Goal: Task Accomplishment & Management: Manage account settings

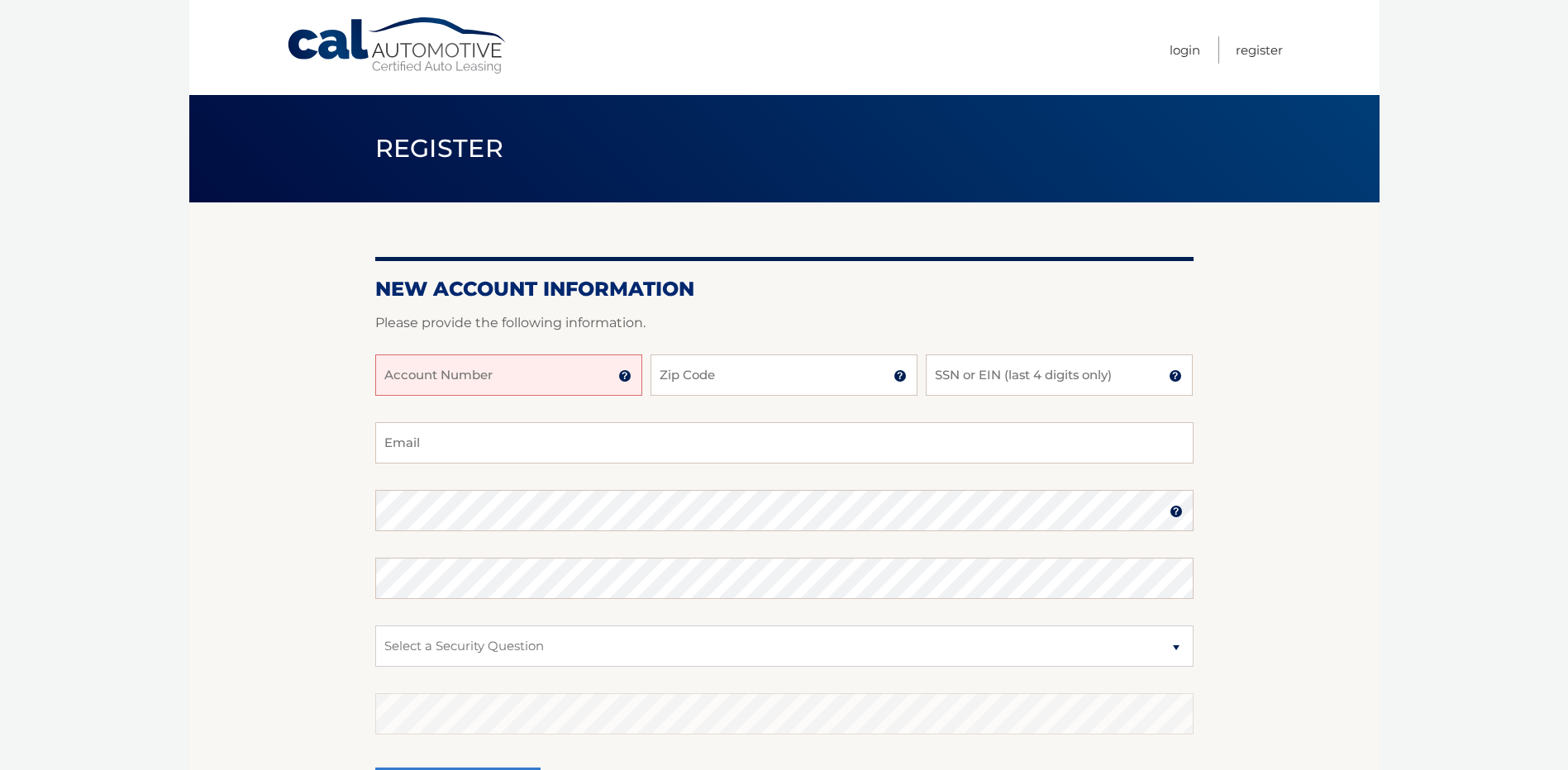
click at [513, 386] on input "Account Number" at bounding box center [508, 375] width 267 height 41
type input "44455973593"
click at [706, 391] on input "Zip Code" at bounding box center [784, 375] width 267 height 41
type input "14437"
click at [969, 387] on input "SSN or EIN (last 4 digits only)" at bounding box center [1059, 375] width 267 height 41
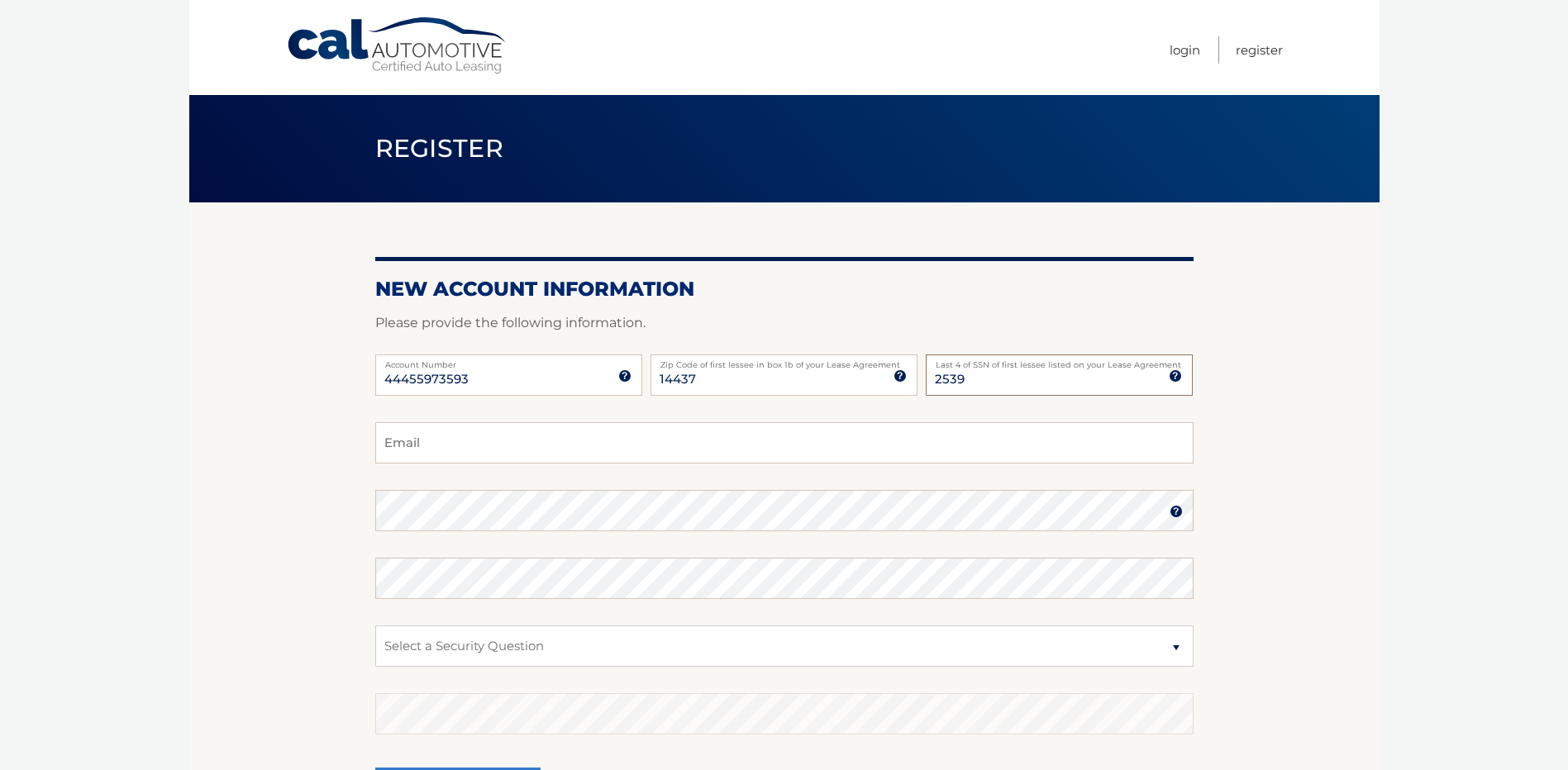
type input "2539"
click at [470, 452] on input "Email" at bounding box center [784, 443] width 818 height 41
type input "Emoose07@gmail.com"
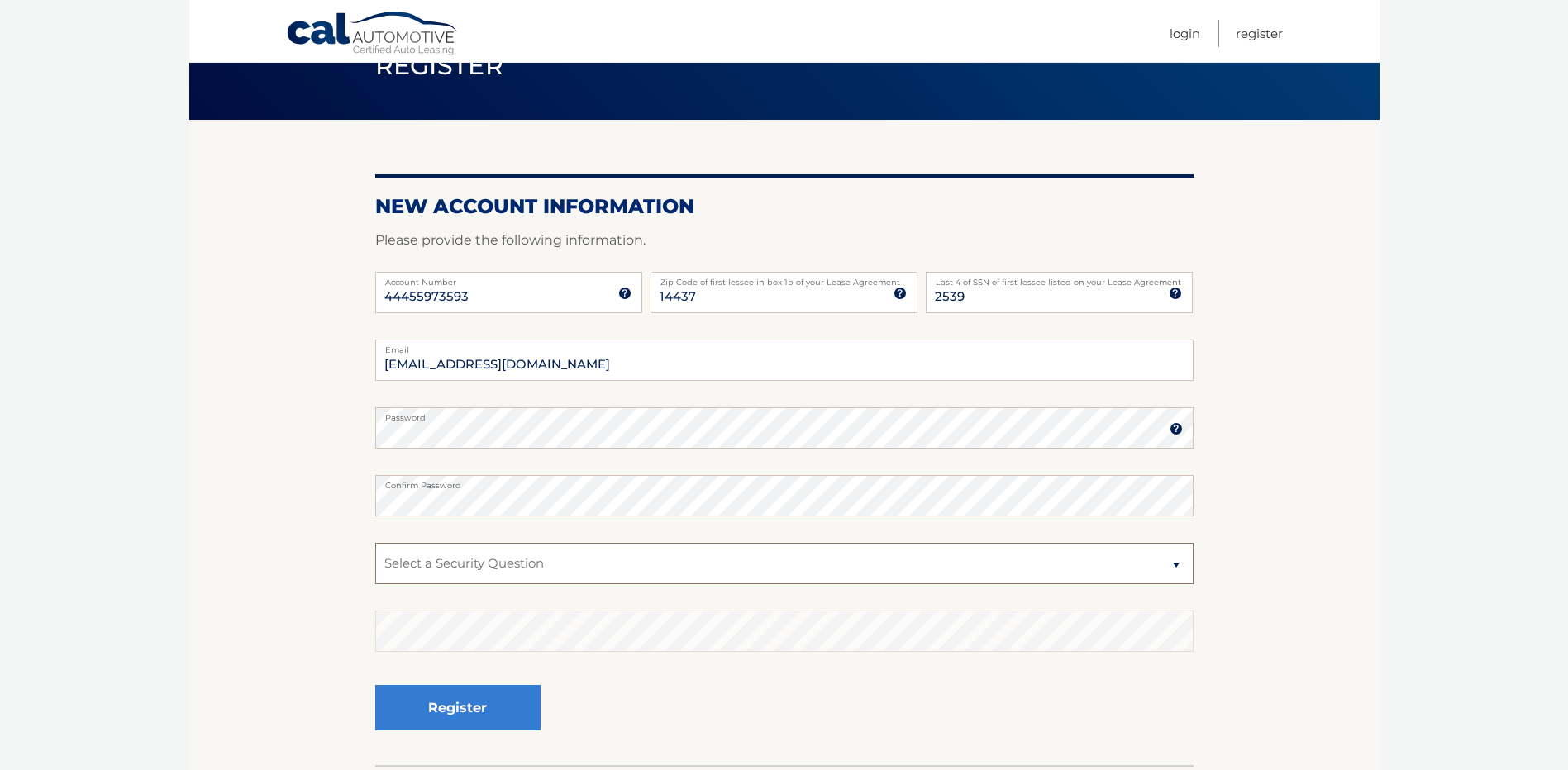
click at [514, 577] on select "Select a Security Question What was the name of your elementary school? What is…" at bounding box center [784, 564] width 818 height 41
click at [516, 580] on select "Select a Security Question What was the name of your elementary school? What is…" at bounding box center [784, 564] width 818 height 41
select select "2"
click at [375, 543] on select "Select a Security Question What was the name of your elementary school? What is…" at bounding box center [784, 564] width 818 height 41
click at [507, 698] on button "Register" at bounding box center [458, 708] width 166 height 46
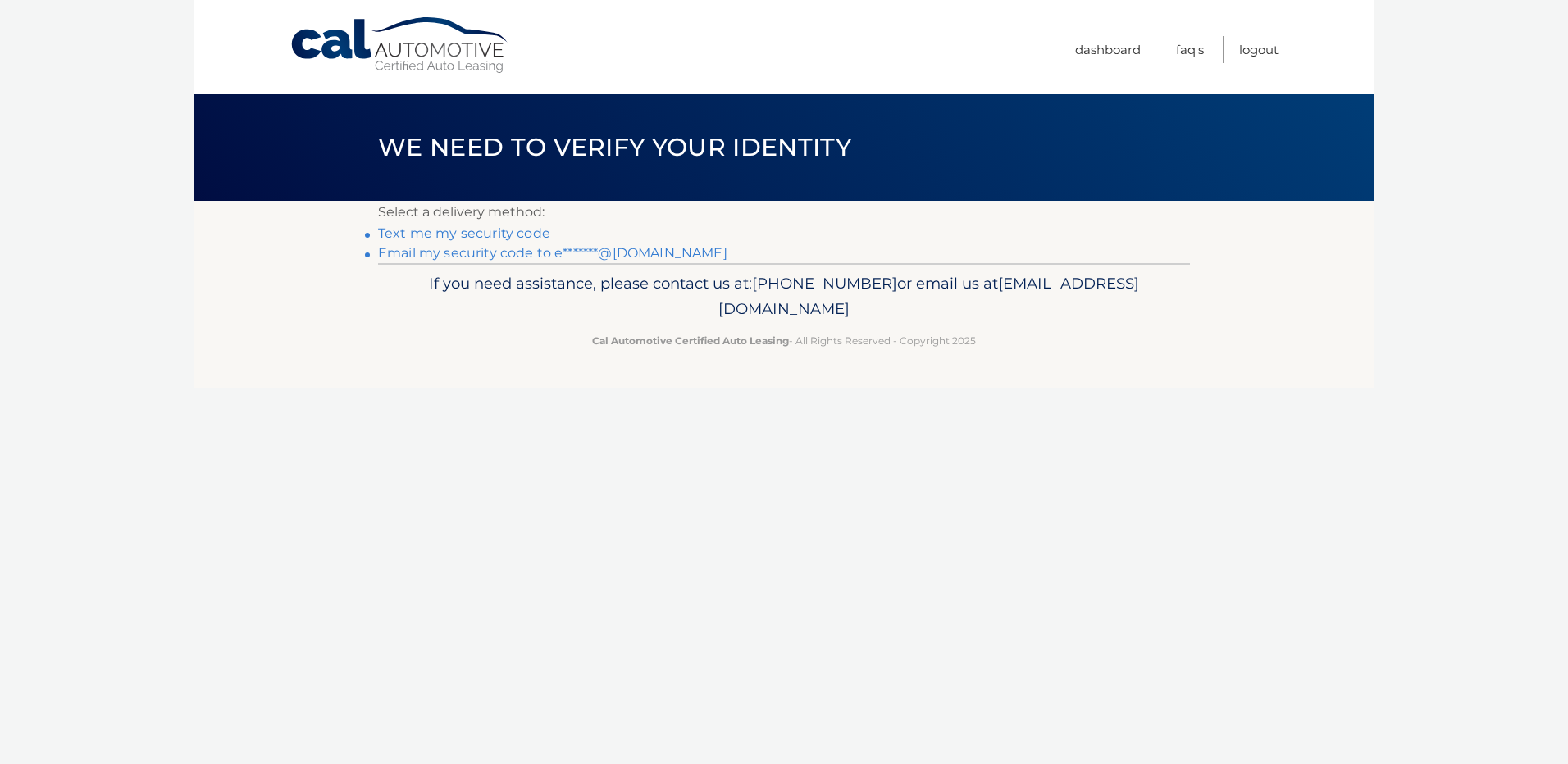
click at [490, 252] on link "Email my security code to e*******@gmail.com" at bounding box center [552, 253] width 349 height 15
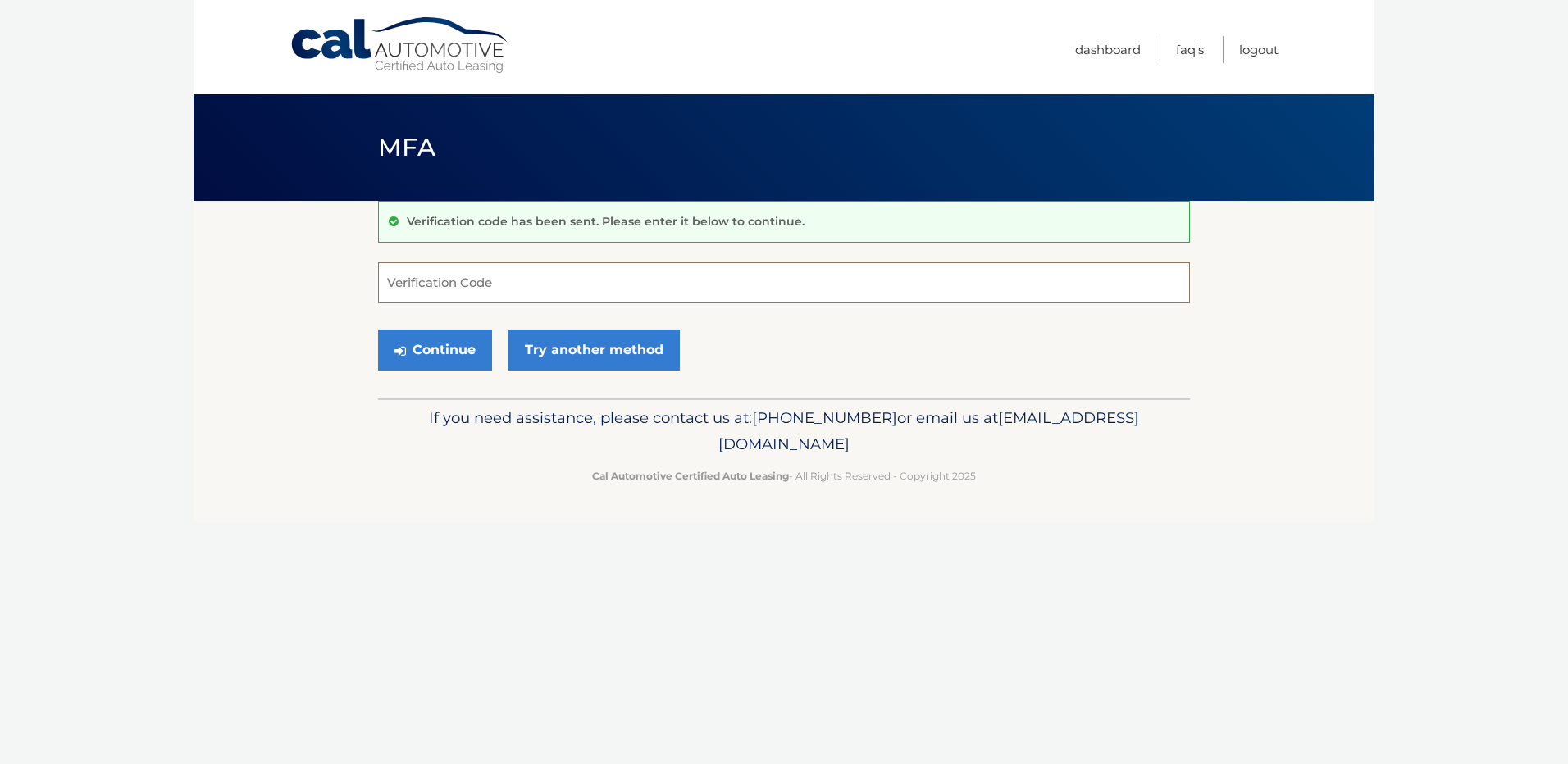
click at [496, 277] on input "Verification Code" at bounding box center [783, 283] width 812 height 41
type input "248115"
drag, startPoint x: 456, startPoint y: 348, endPoint x: 513, endPoint y: 318, distance: 64.4
click at [458, 347] on button "Continue" at bounding box center [435, 350] width 114 height 41
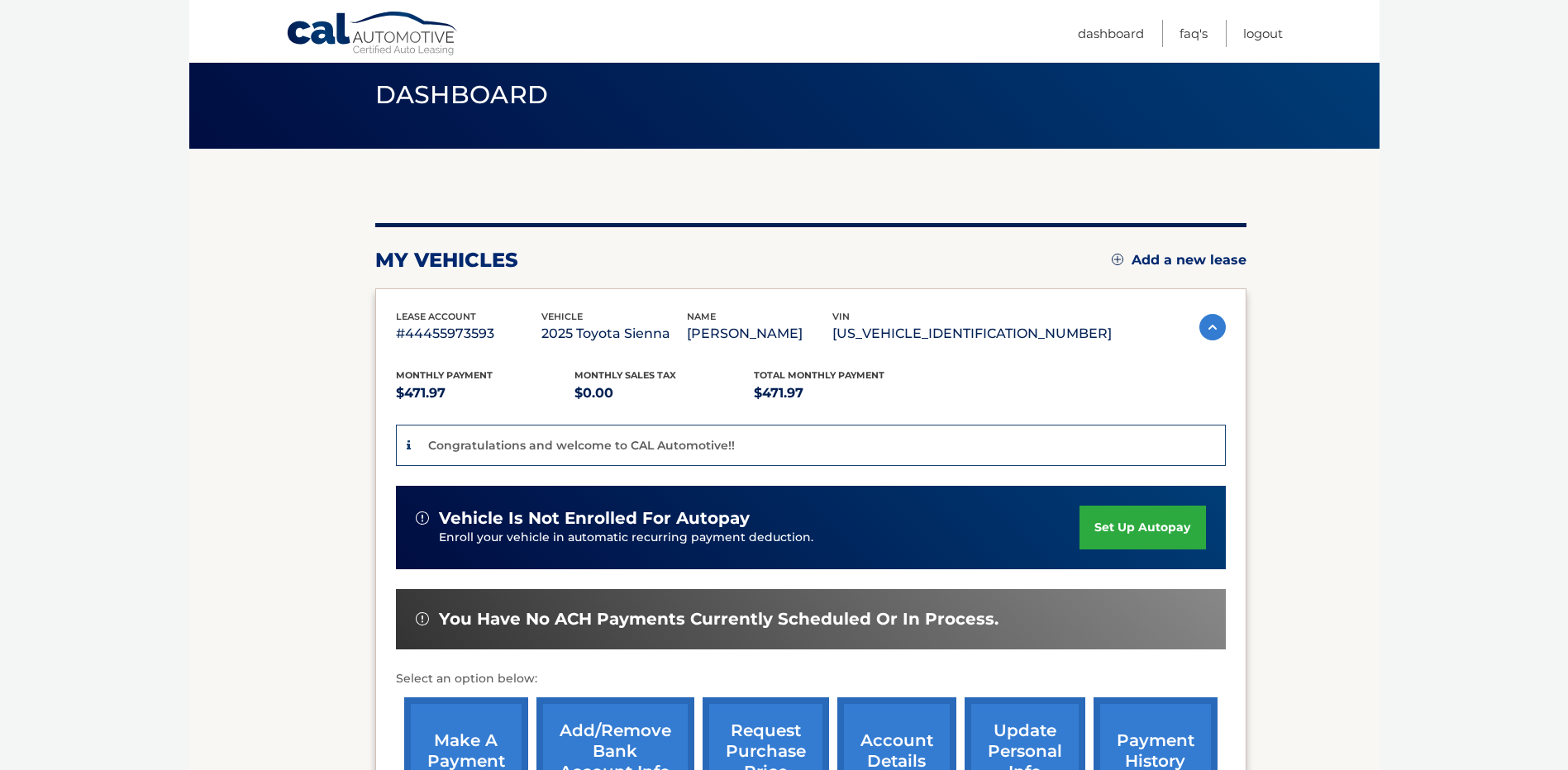
scroll to position [83, 0]
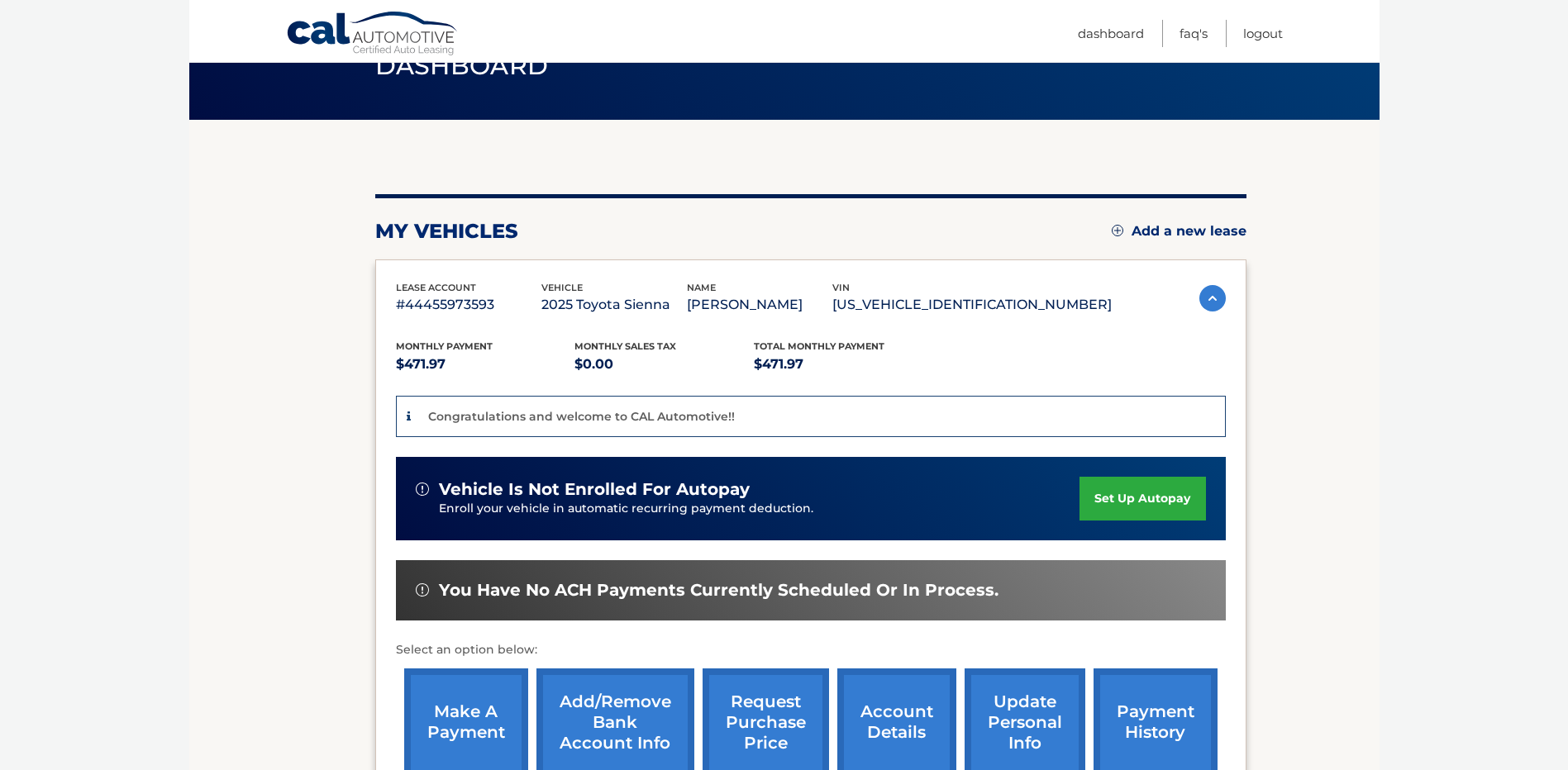
click at [1151, 507] on link "set up autopay" at bounding box center [1142, 498] width 126 height 44
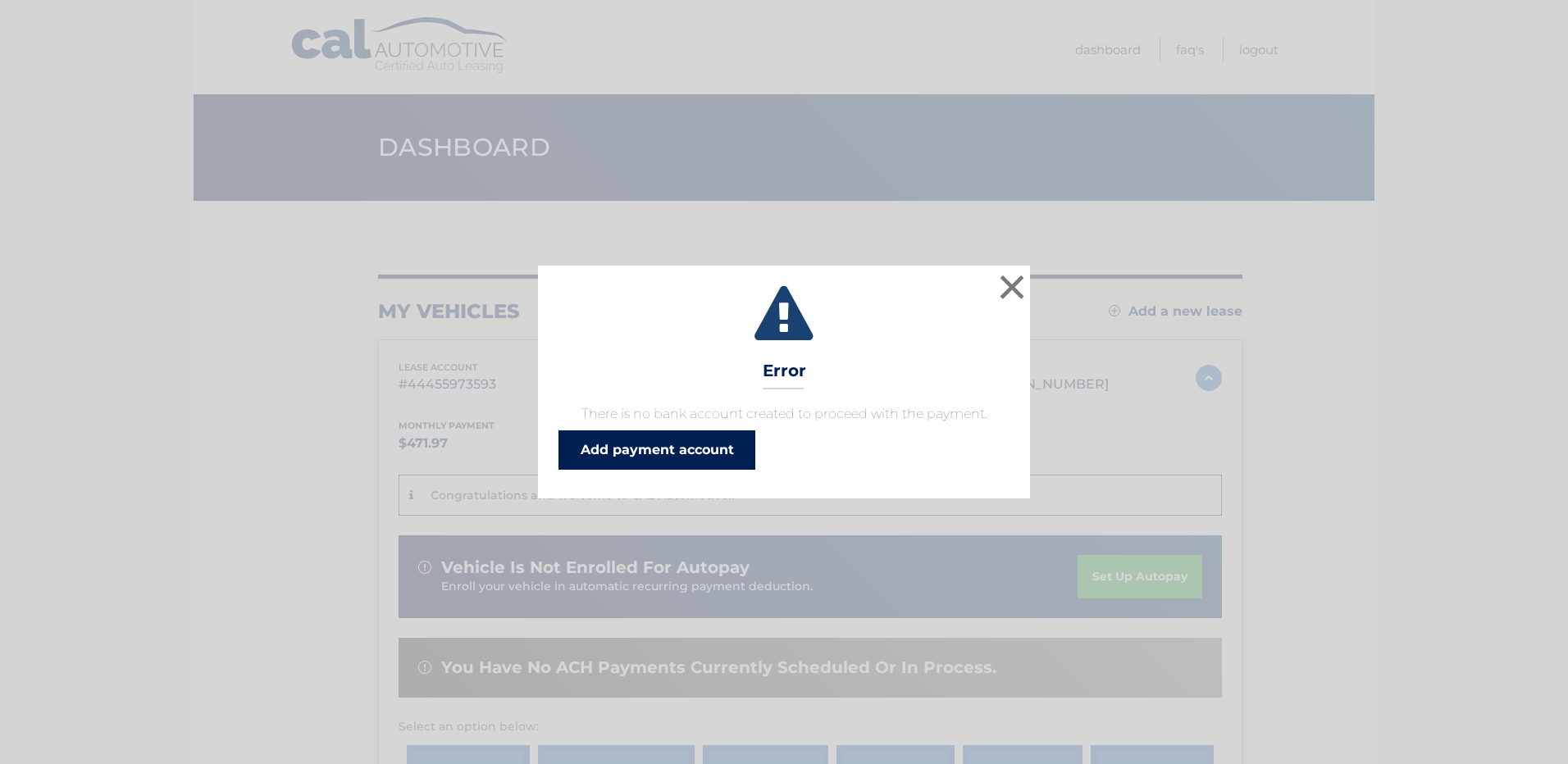
click at [649, 469] on link "Add payment account" at bounding box center [657, 450] width 196 height 39
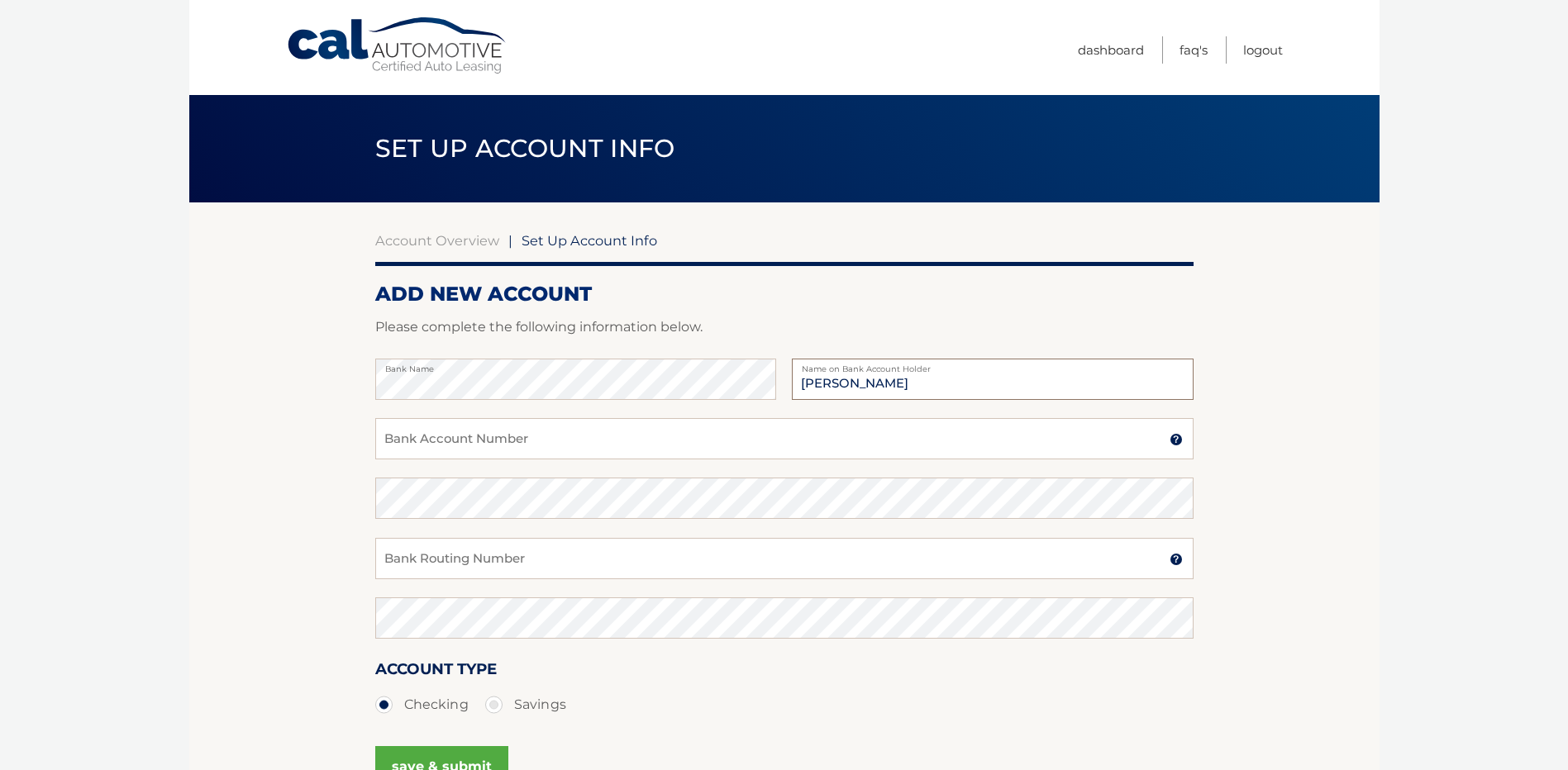
type input "Erica Schuster"
click at [512, 420] on input "Bank Account Number" at bounding box center [784, 439] width 818 height 41
type input "328619851079"
click at [549, 556] on input "Bank Routing Number" at bounding box center [784, 559] width 818 height 41
type input "021300077"
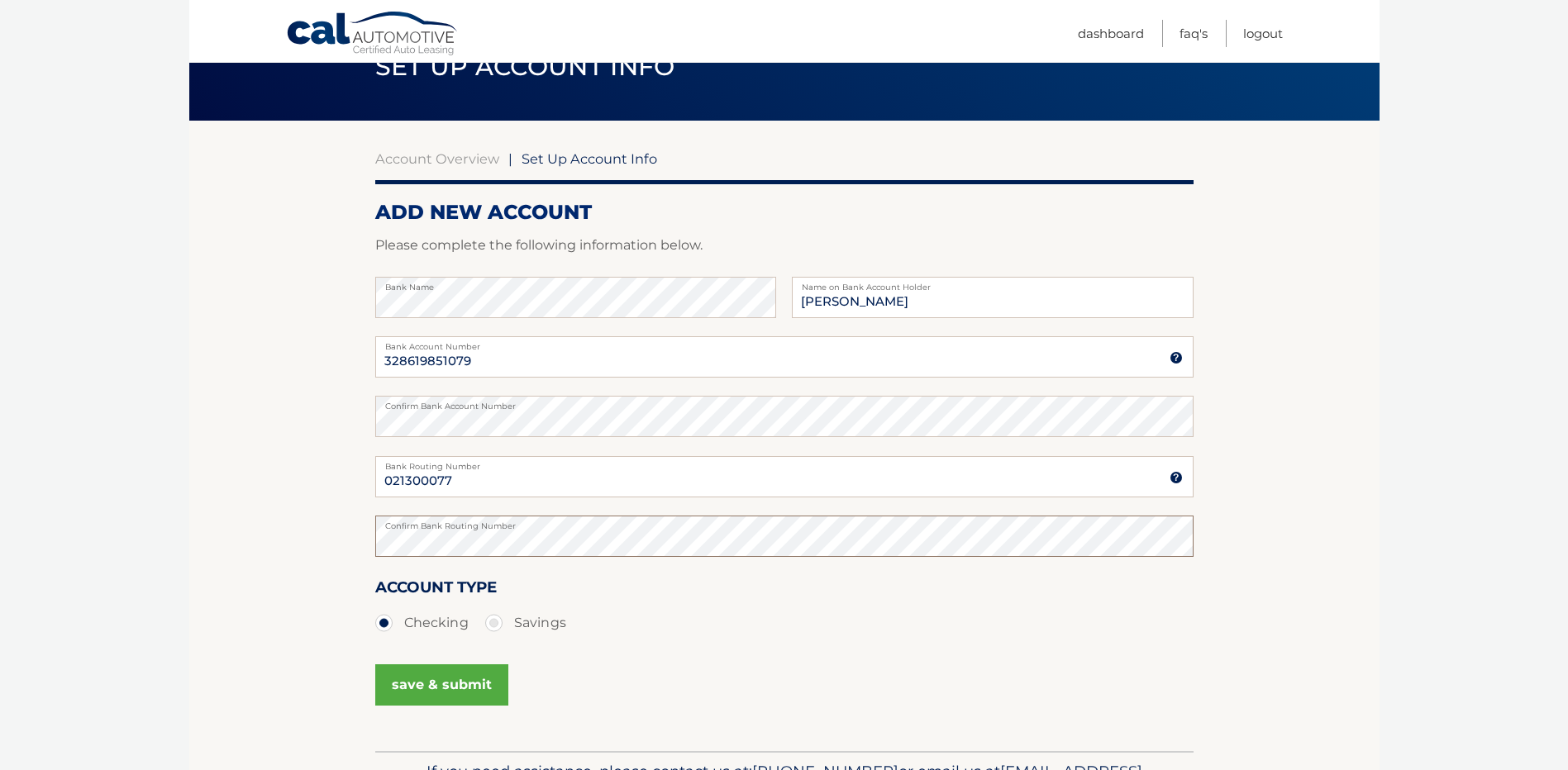
scroll to position [83, 0]
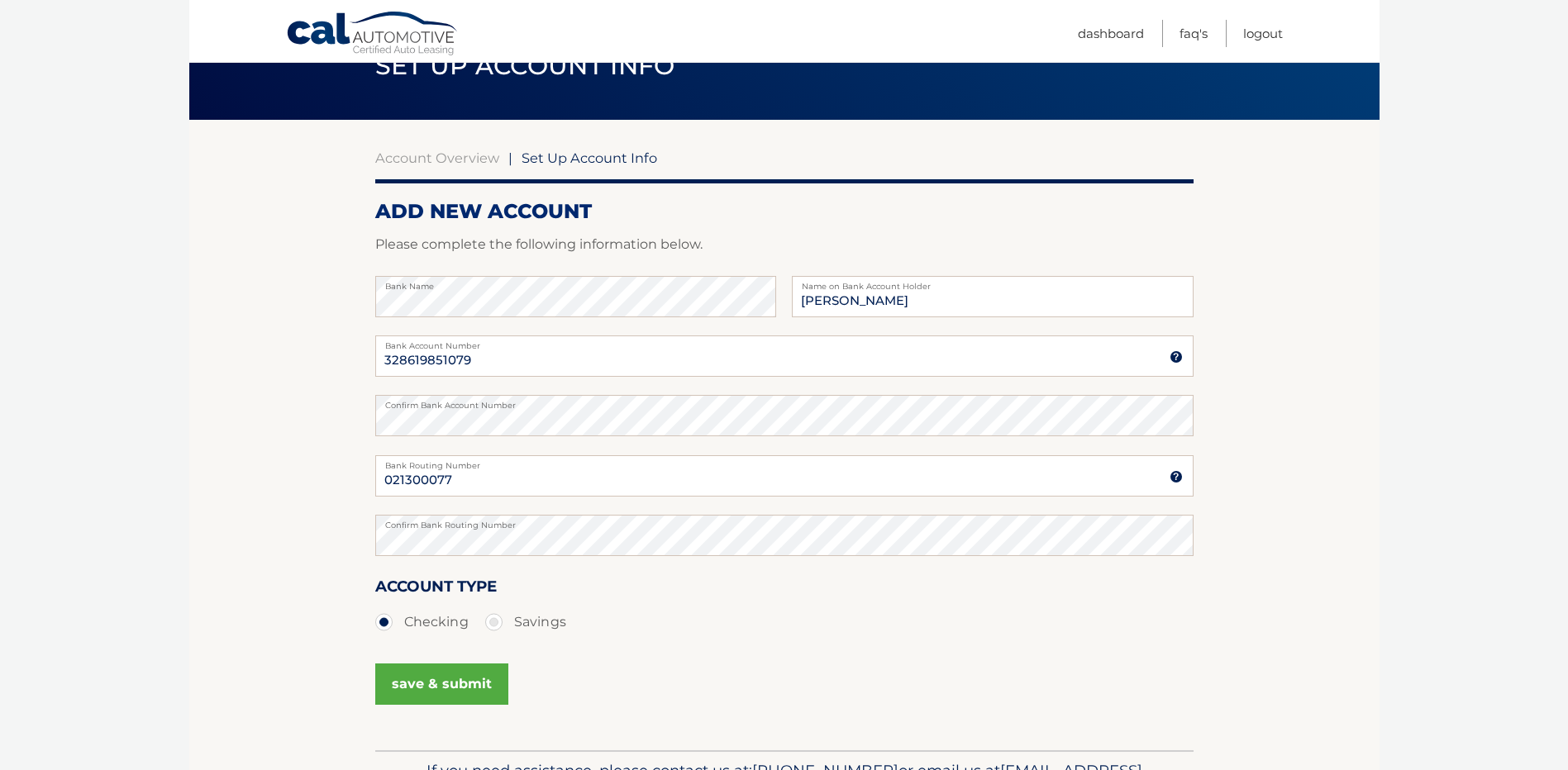
click at [457, 680] on button "save & submit" at bounding box center [442, 685] width 133 height 41
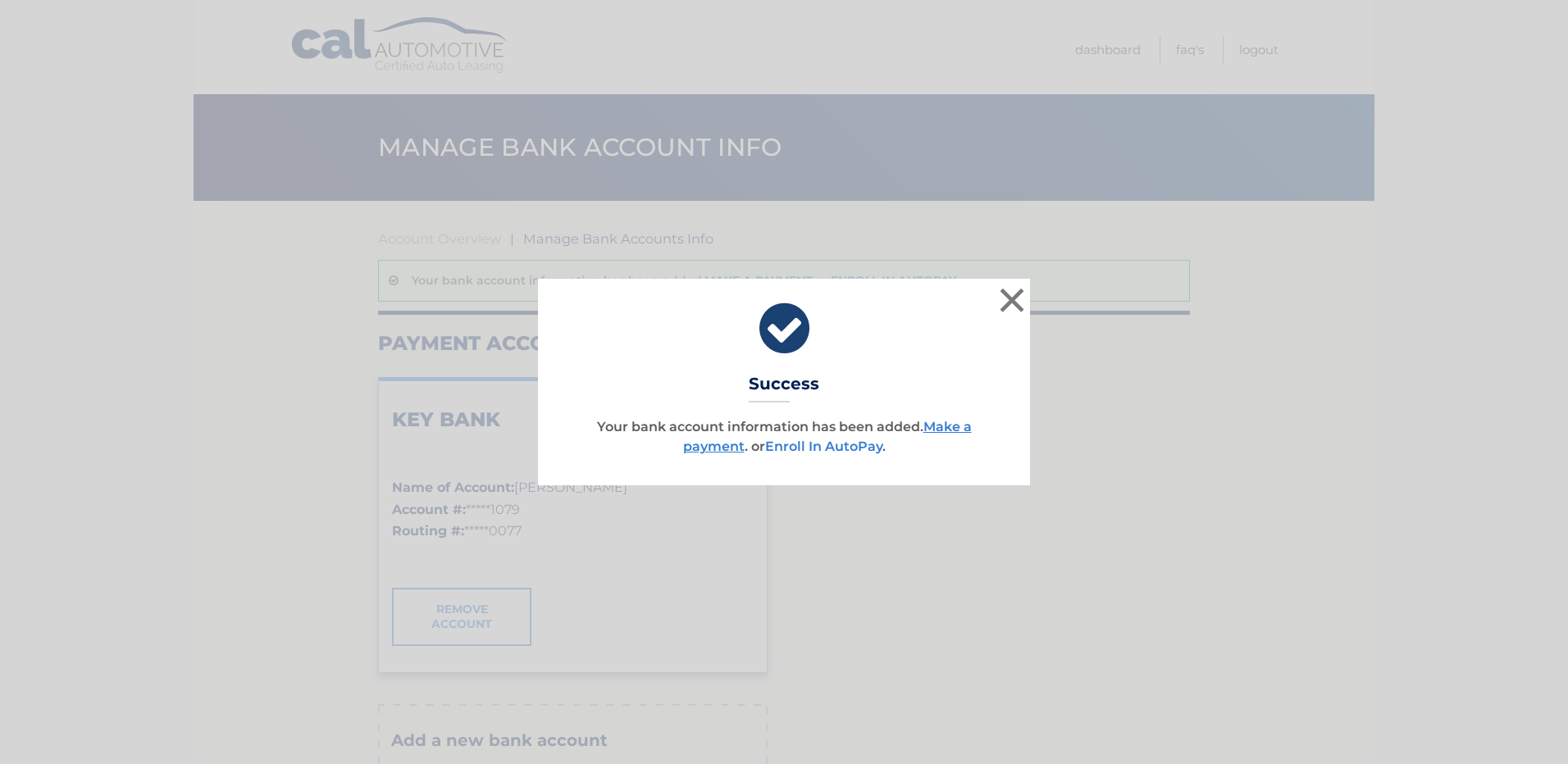
click at [811, 453] on link "Enroll In AutoPay" at bounding box center [823, 445] width 117 height 15
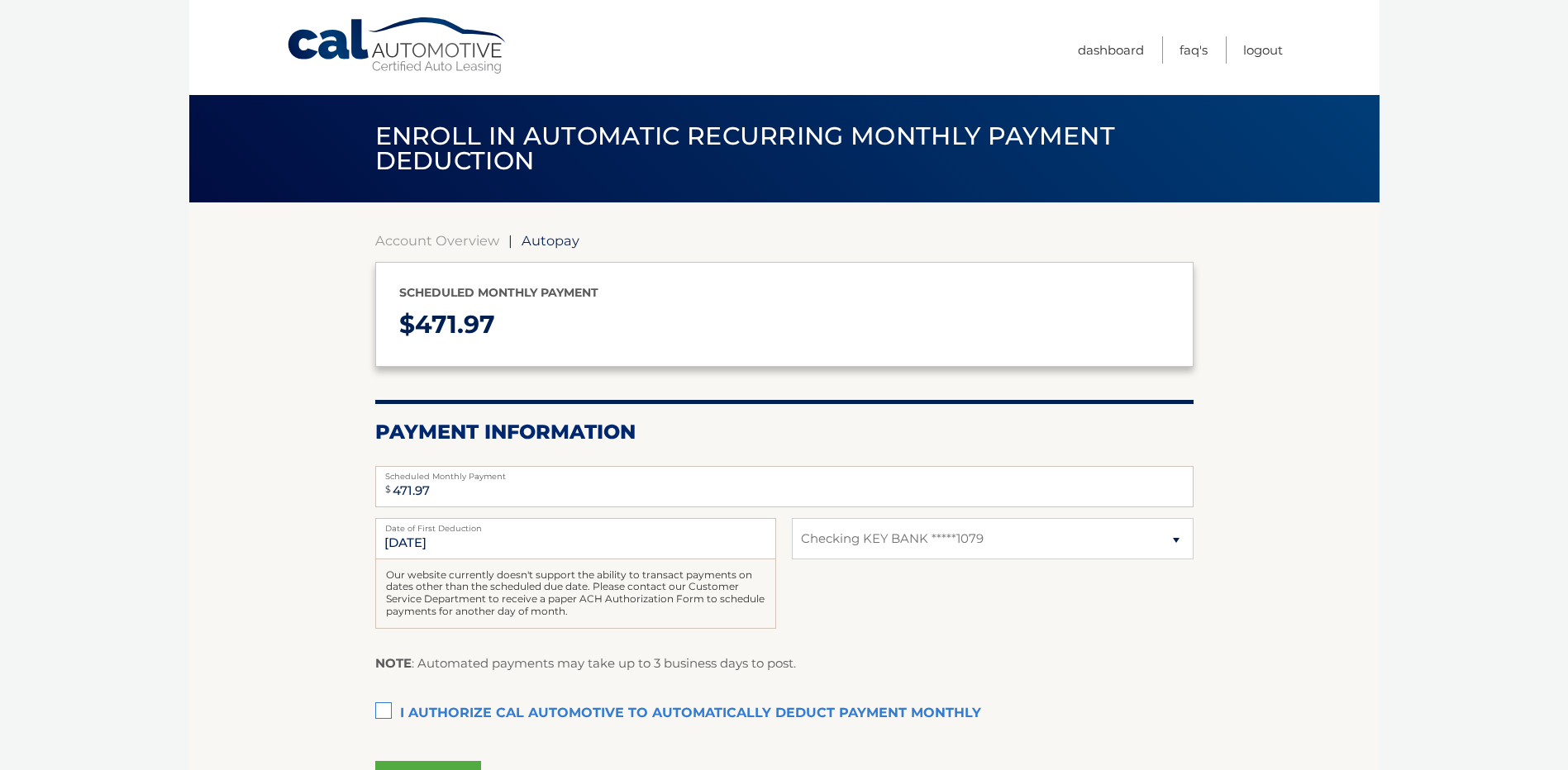
select select "NTEyYzIzNDktYTI4Yi00NDRiLWJiMDMtMTgzMGQzNTRiYTAx"
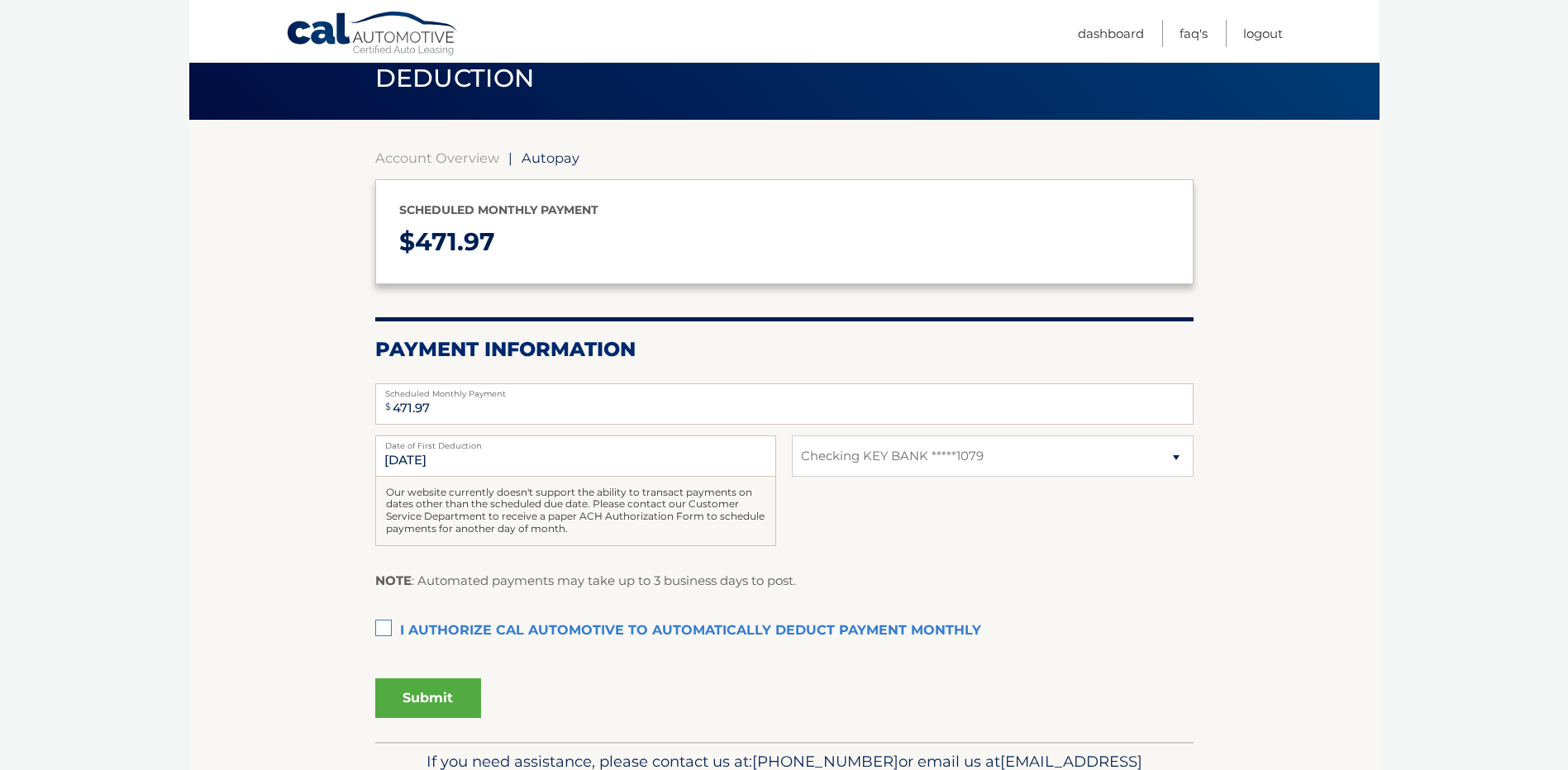
click at [384, 631] on label "I authorize cal automotive to automatically deduct payment monthly This checkbo…" at bounding box center [784, 631] width 818 height 33
click at [0, 0] on input "I authorize cal automotive to automatically deduct payment monthly This checkbo…" at bounding box center [0, 0] width 0 height 0
click at [460, 694] on button "Submit" at bounding box center [428, 698] width 106 height 40
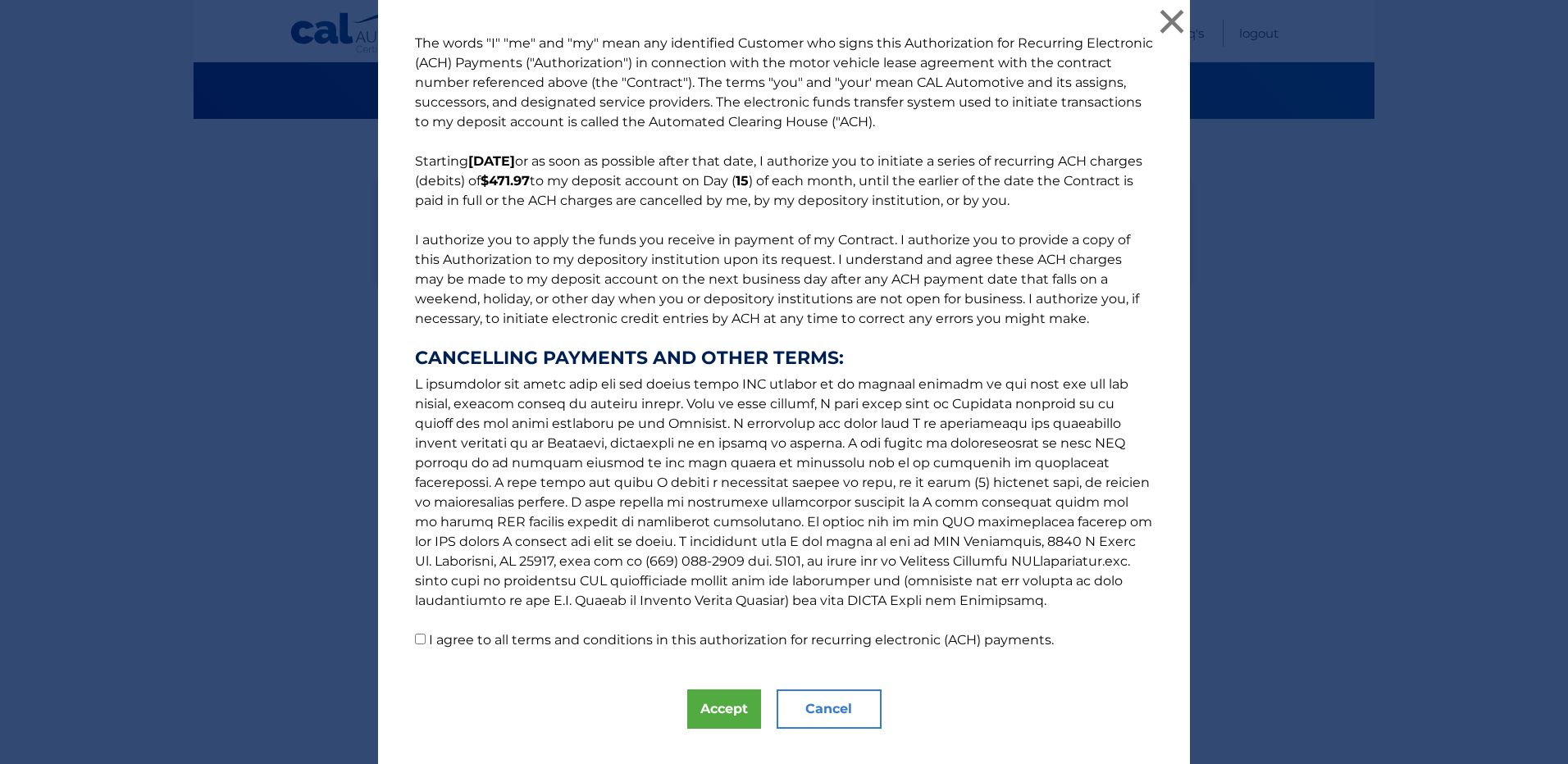
click at [415, 643] on input "I agree to all terms and conditions in this authorization for recurring electro…" at bounding box center [421, 639] width 11 height 11
checkbox input "true"
click at [723, 720] on button "Accept" at bounding box center [724, 710] width 74 height 39
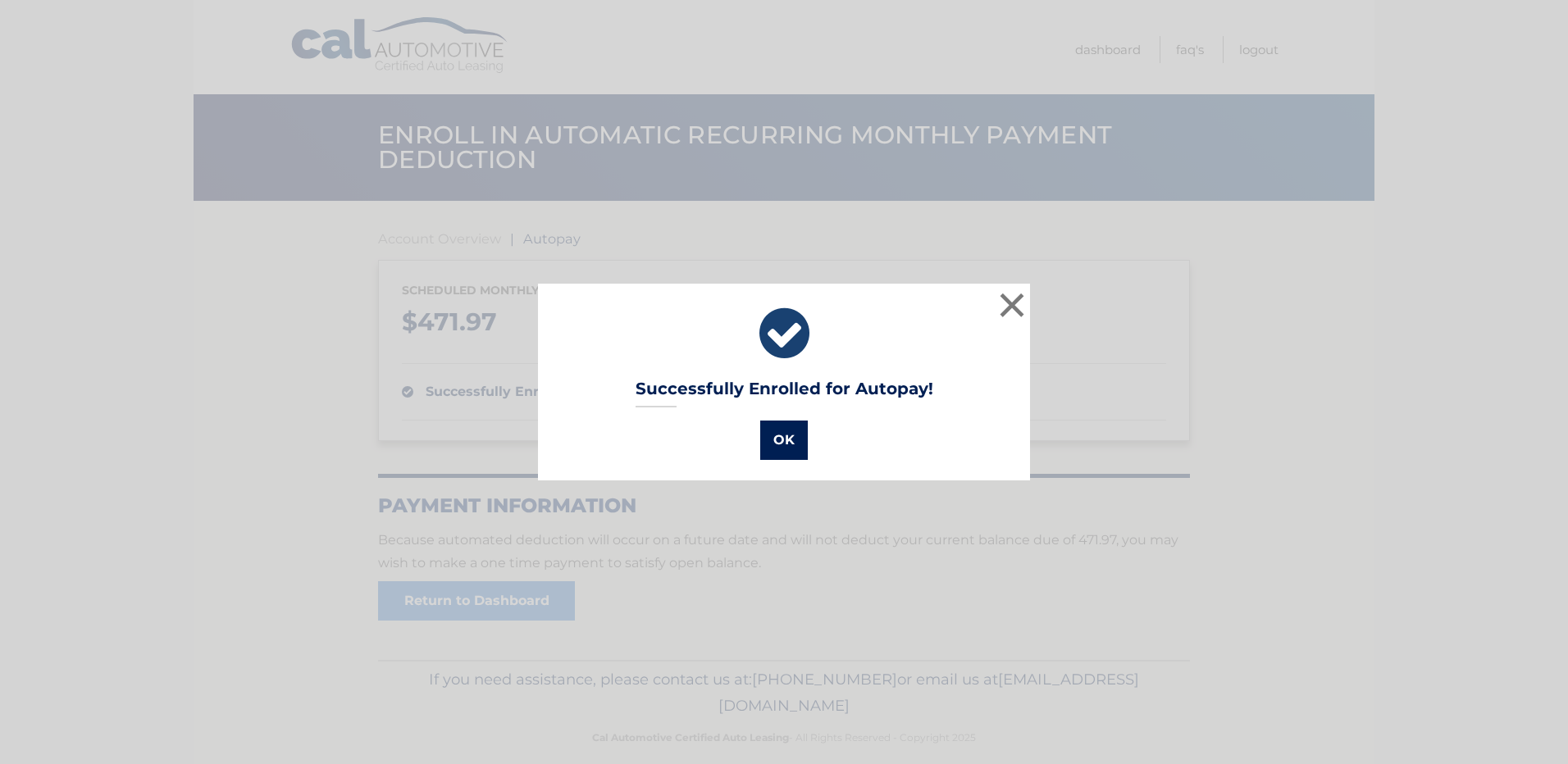
click at [780, 446] on button "OK" at bounding box center [784, 440] width 47 height 39
